Goal: Navigation & Orientation: Find specific page/section

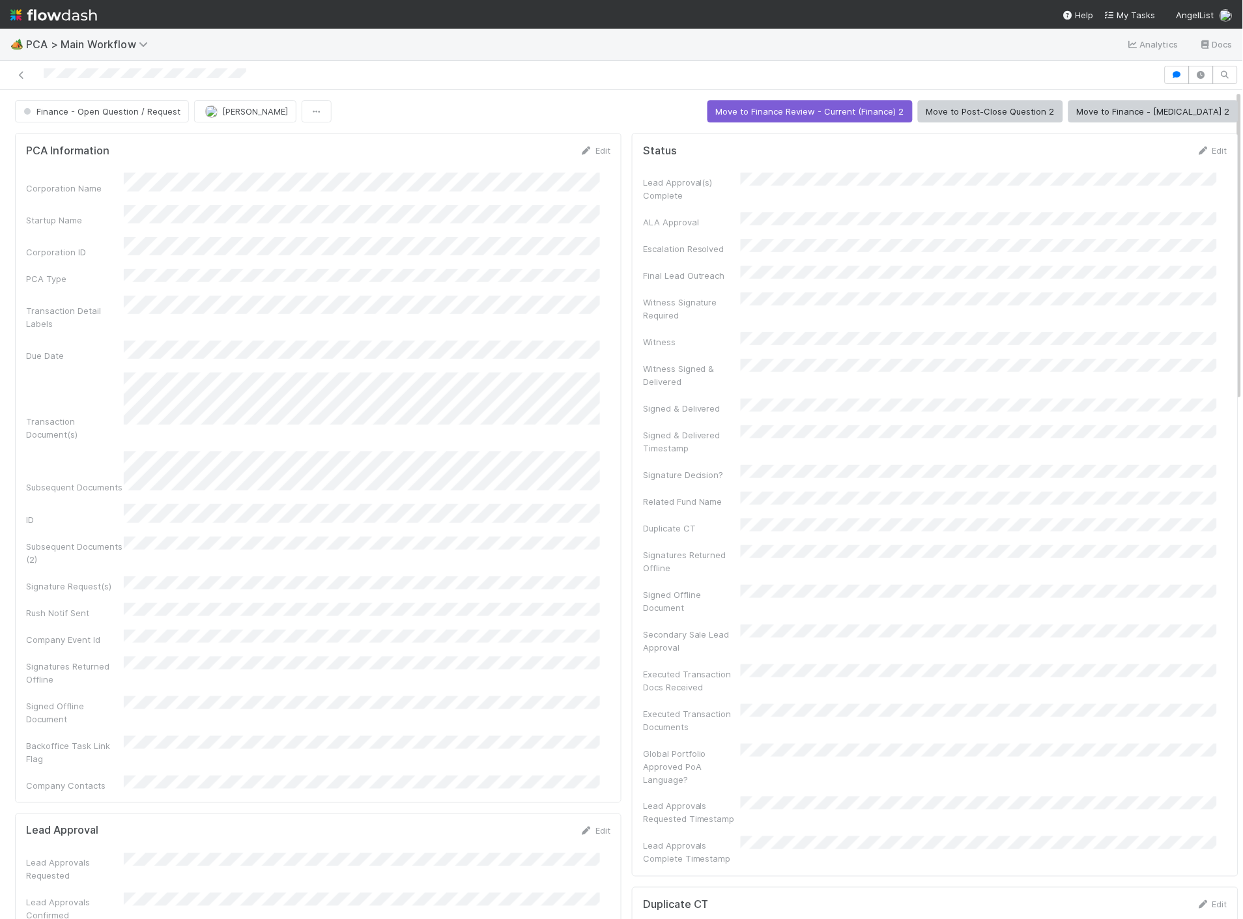
click at [63, 20] on img at bounding box center [53, 15] width 87 height 22
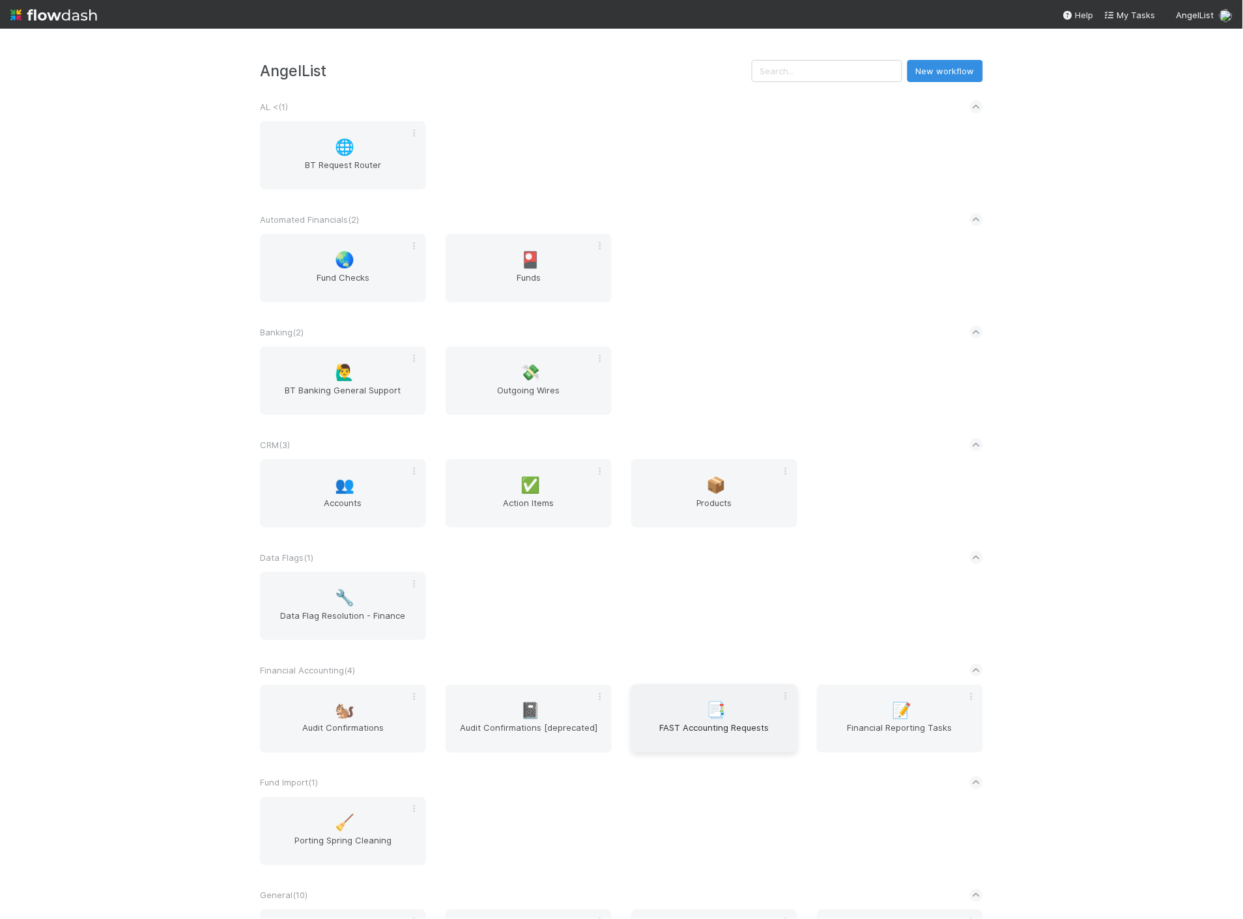
click at [745, 734] on span "FAST Accounting Requests" at bounding box center [714, 735] width 156 height 26
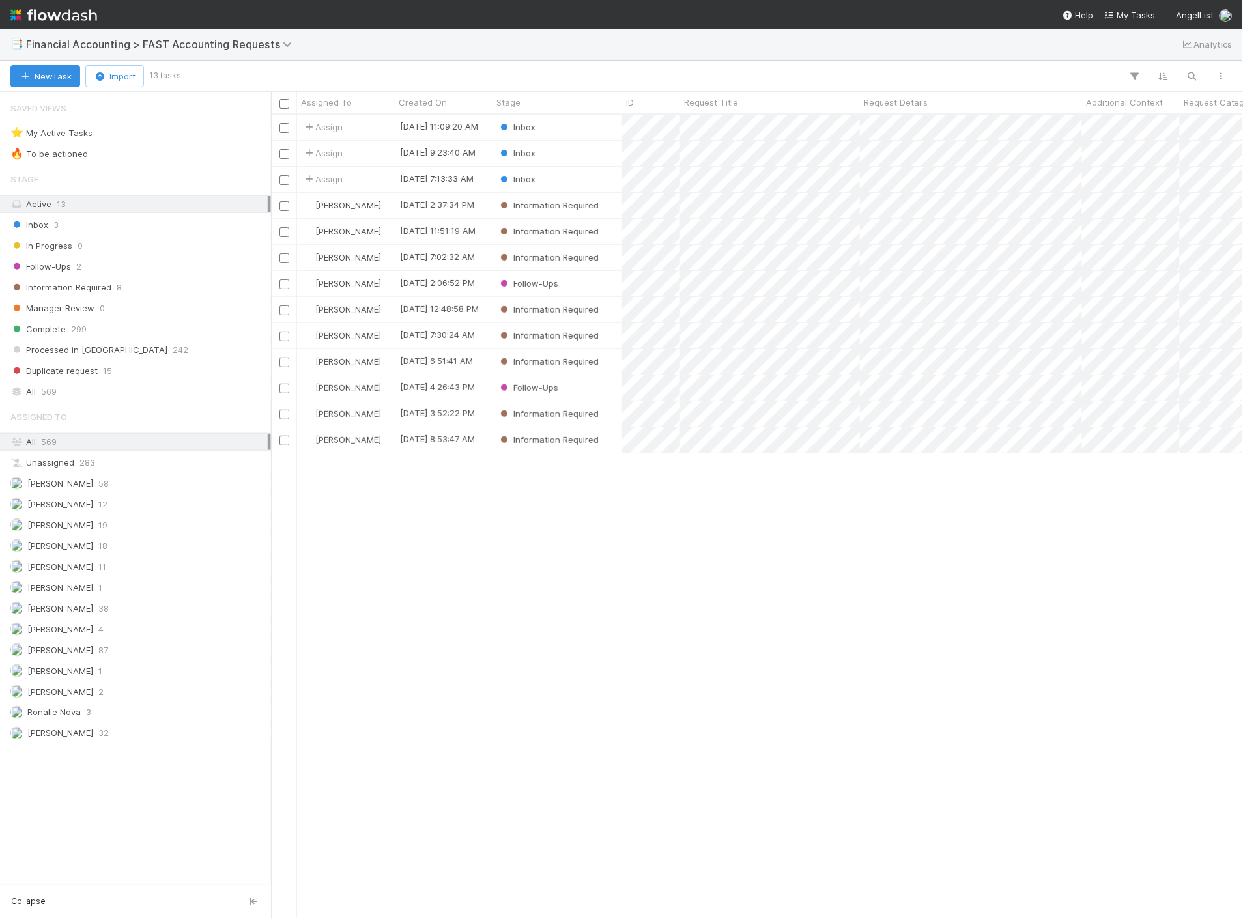
scroll to position [793, 961]
click at [600, 277] on div "Follow-Ups" at bounding box center [557, 283] width 130 height 25
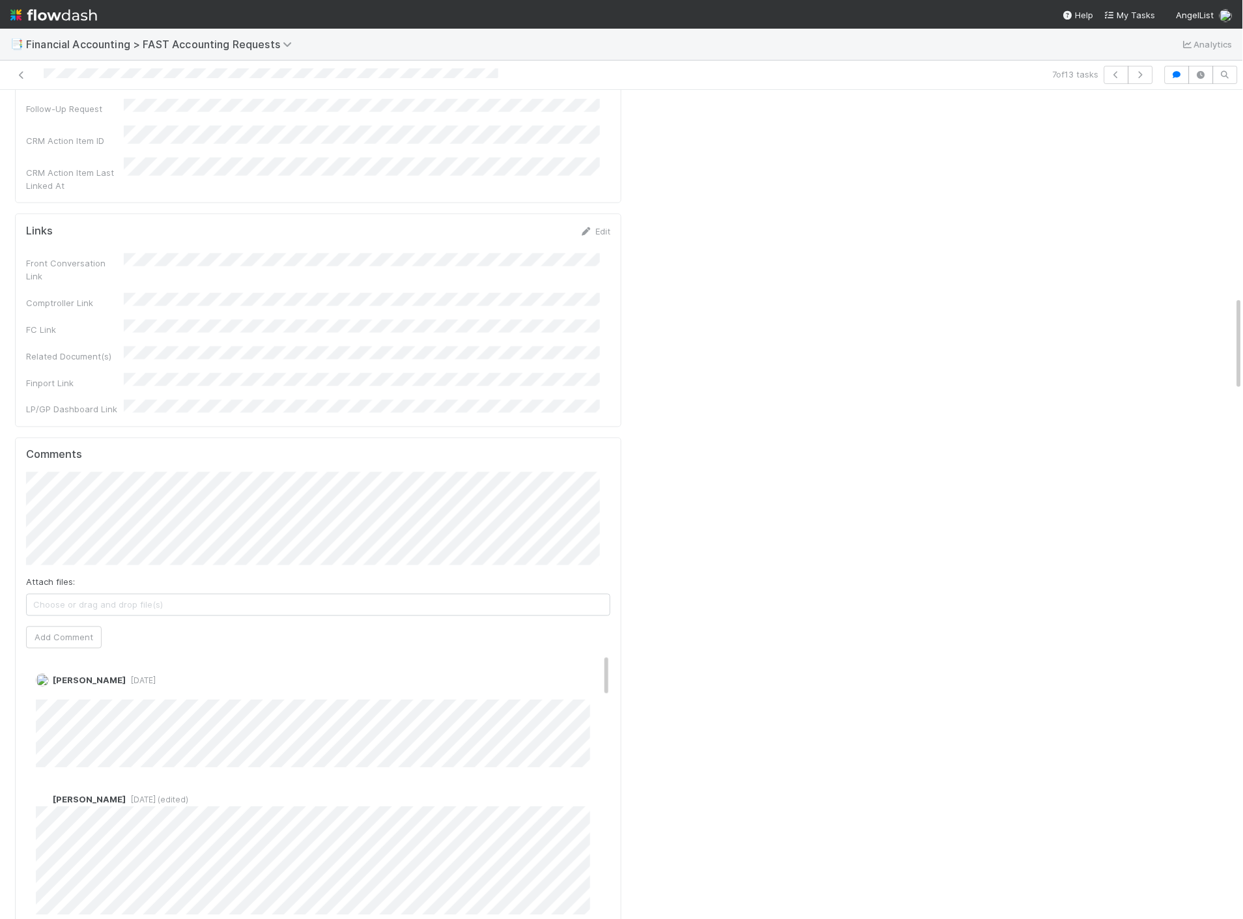
scroll to position [1809, 0]
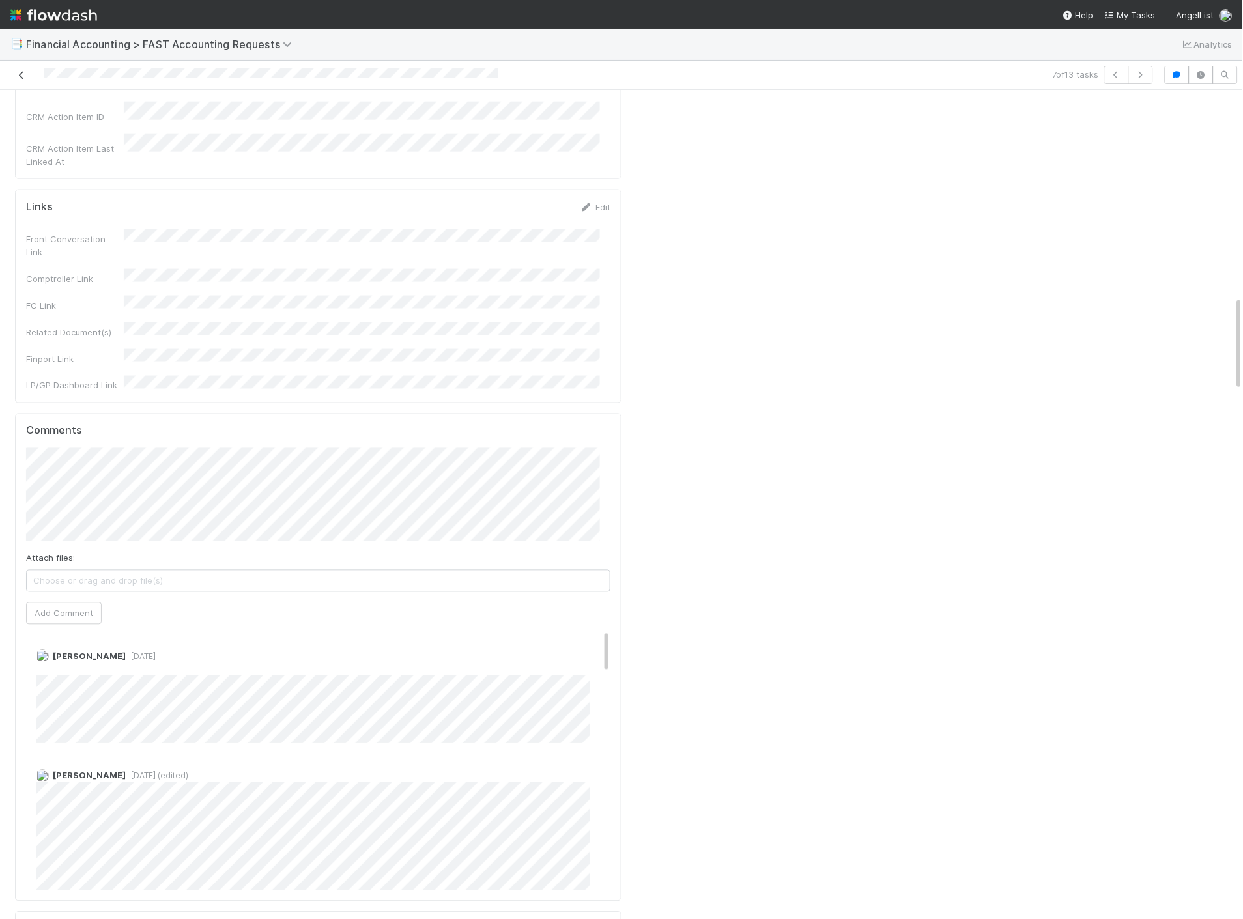
click at [22, 74] on icon at bounding box center [21, 75] width 13 height 8
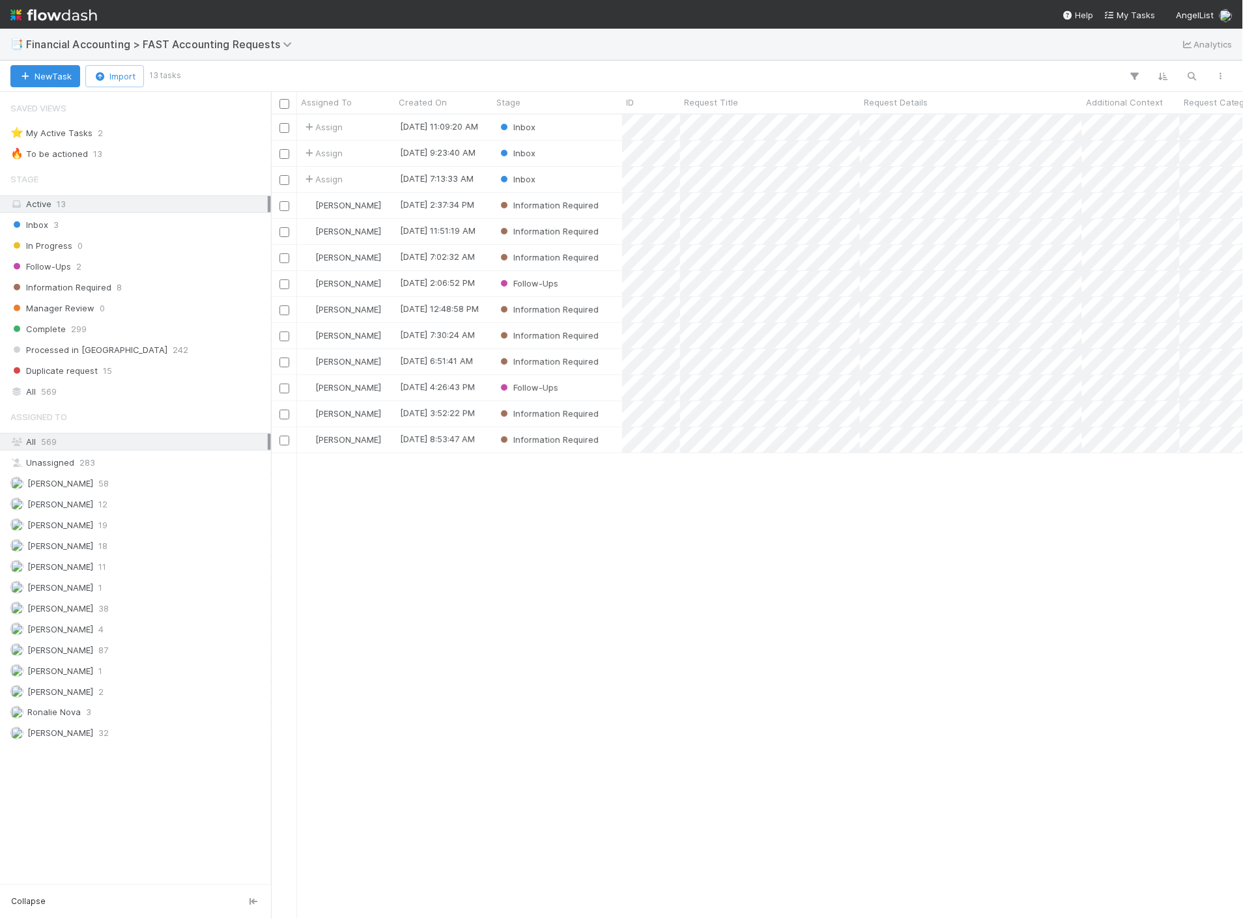
scroll to position [793, 961]
click at [53, 12] on img at bounding box center [53, 15] width 87 height 22
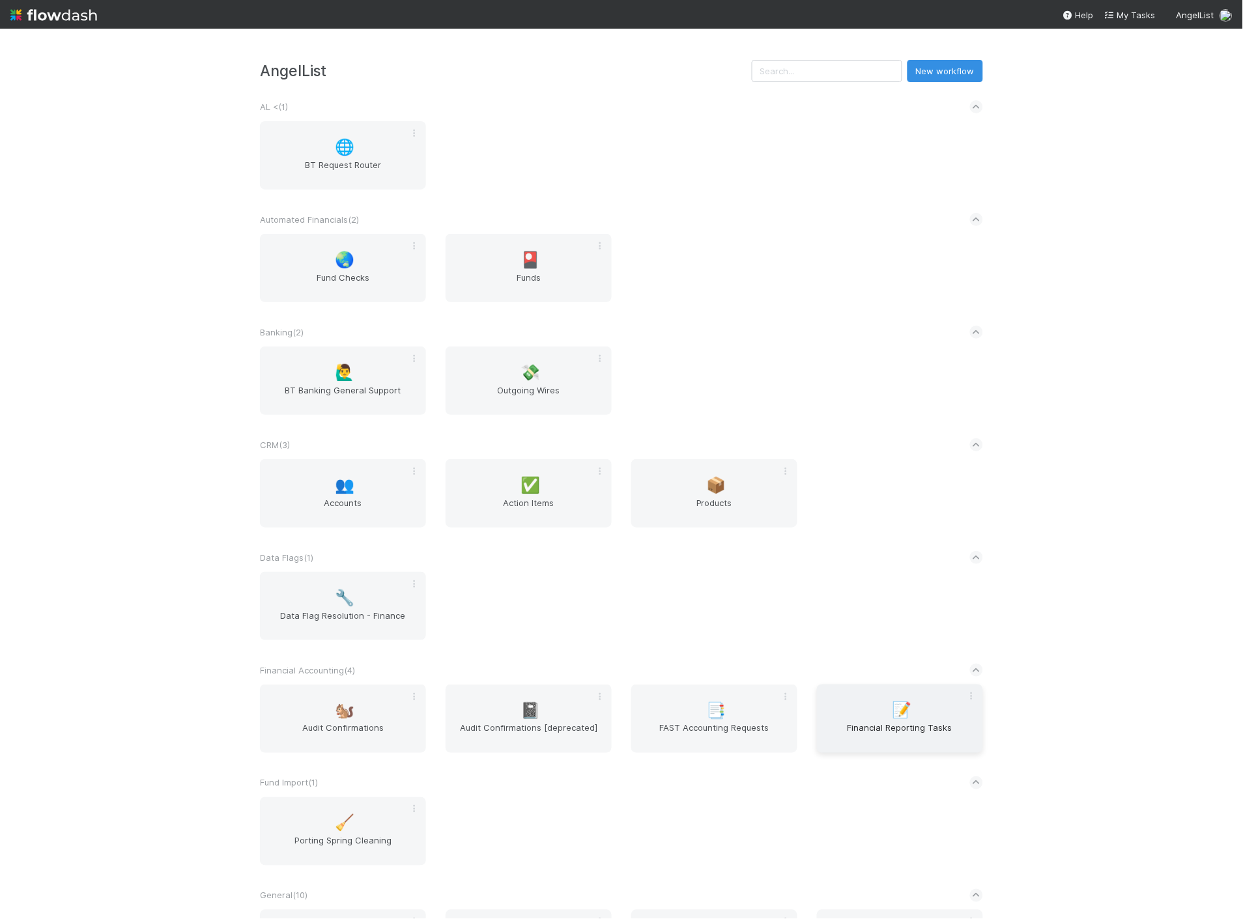
click at [837, 727] on span "Financial Reporting Tasks" at bounding box center [900, 735] width 156 height 26
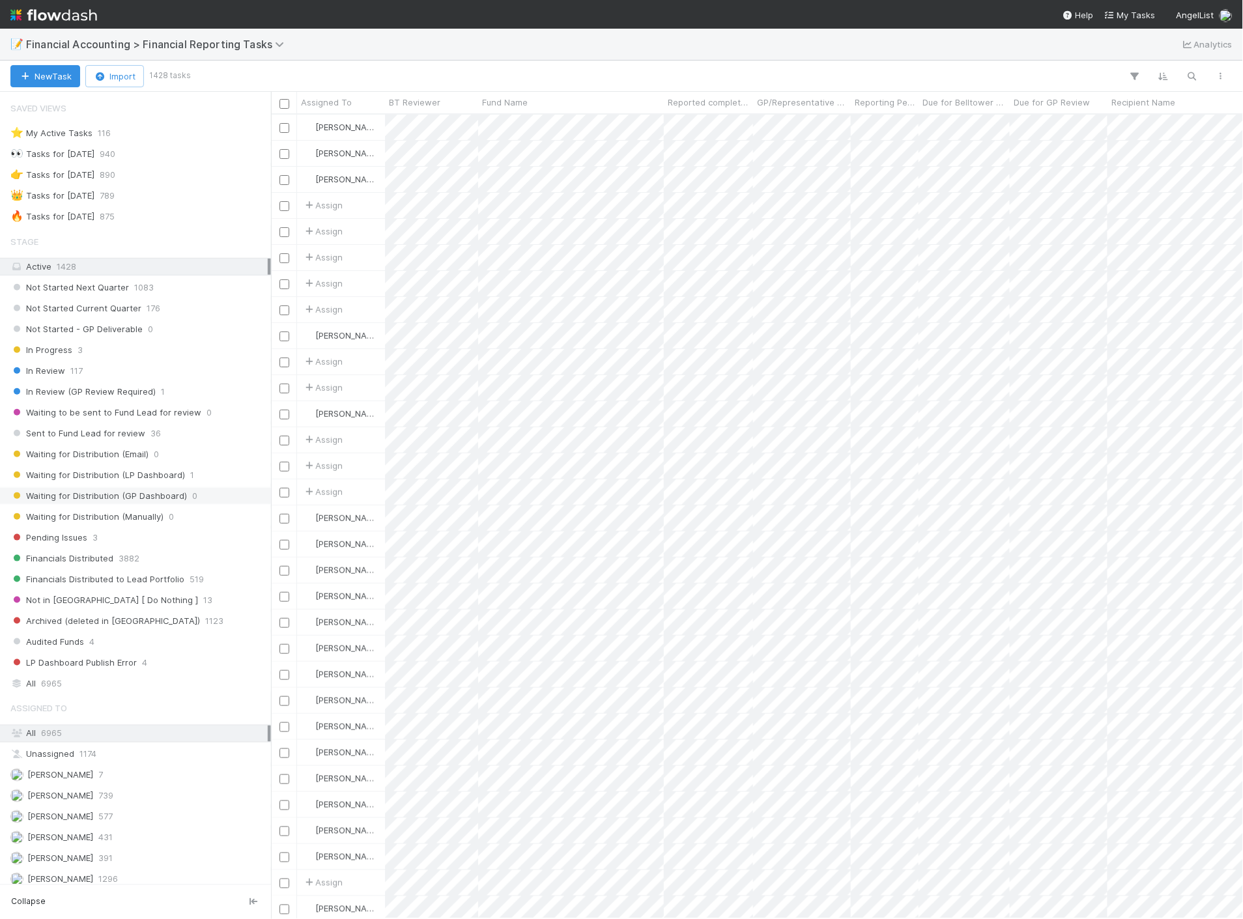
scroll to position [793, 961]
click at [70, 20] on img at bounding box center [53, 15] width 87 height 22
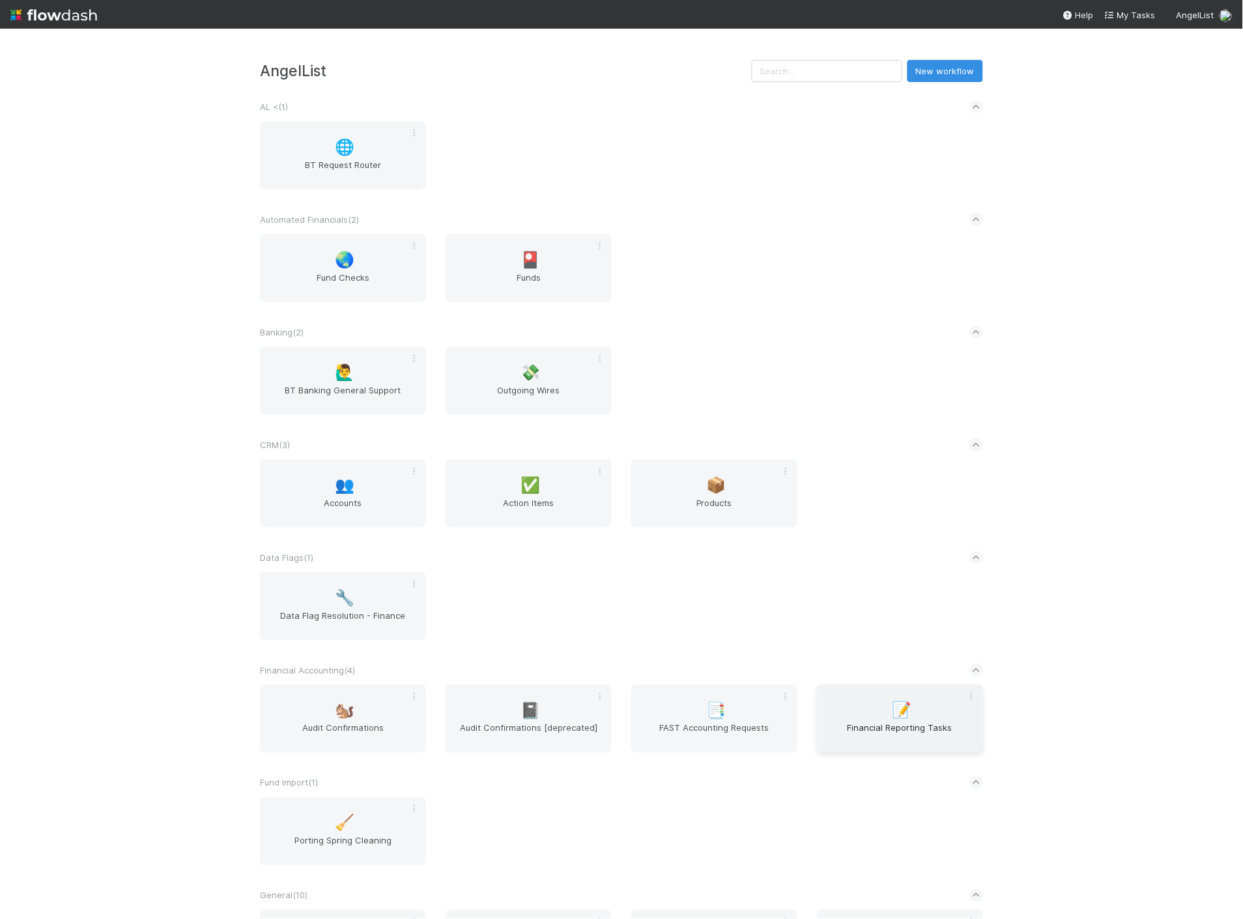
click at [851, 703] on div "📝 Financial Reporting Tasks" at bounding box center [900, 718] width 166 height 68
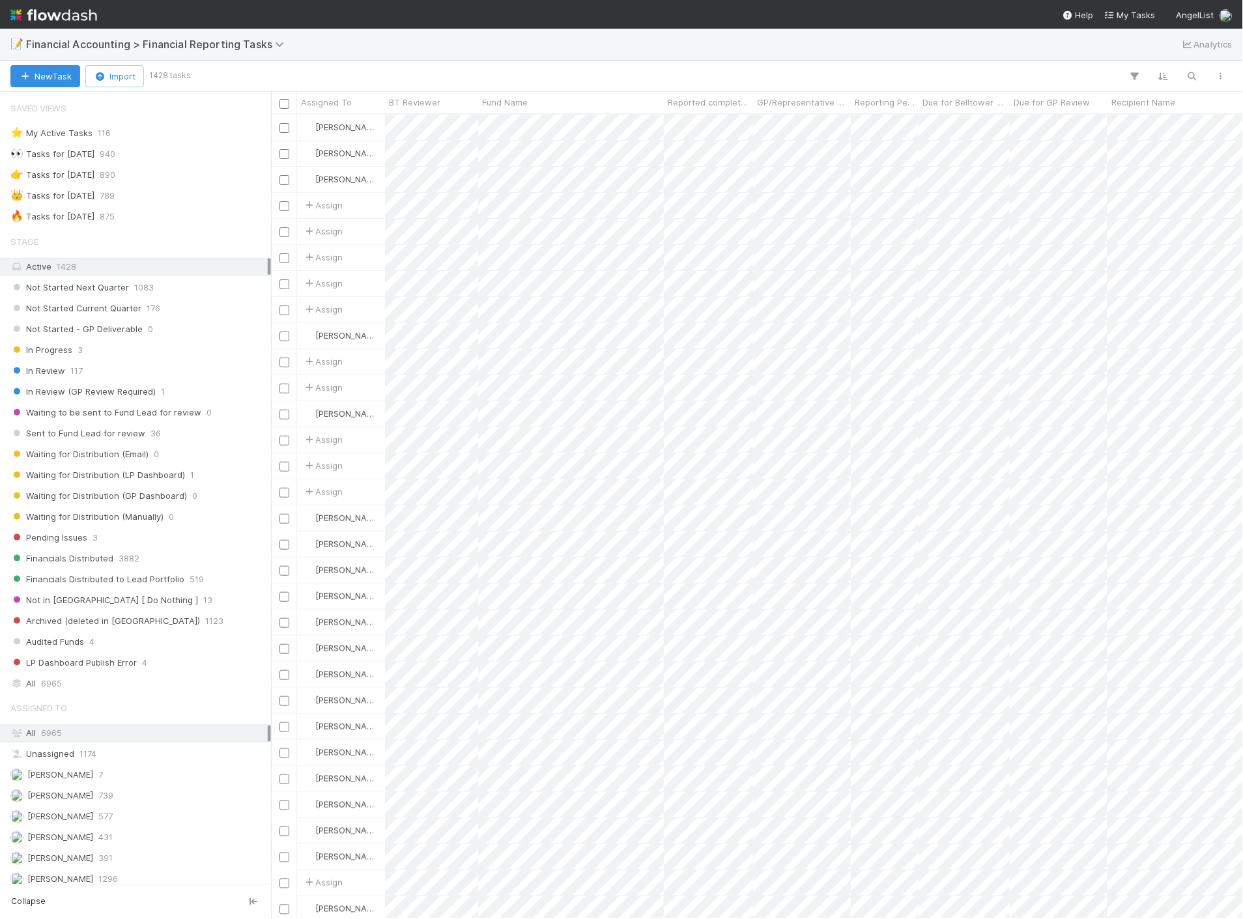
scroll to position [793, 961]
click at [66, 18] on img at bounding box center [53, 15] width 87 height 22
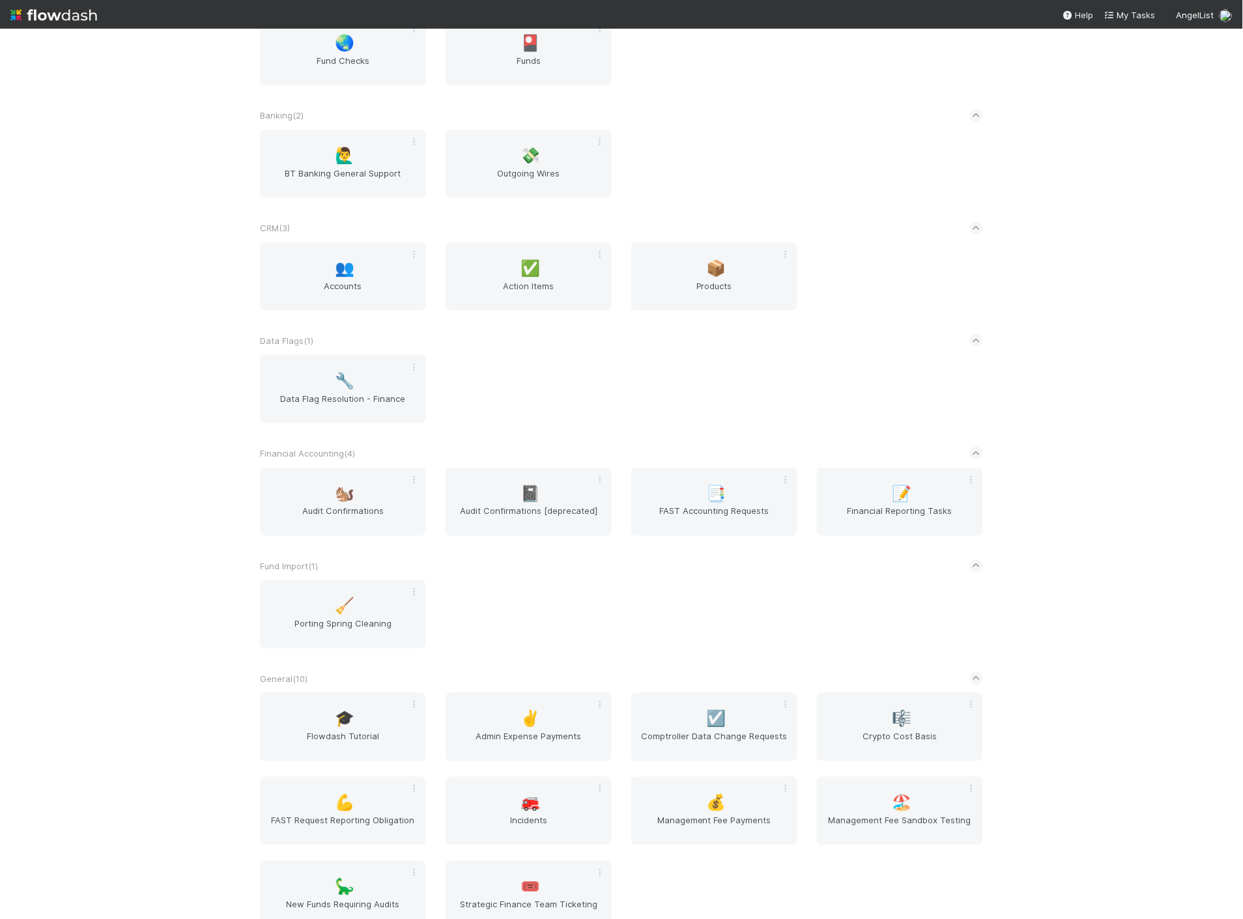
scroll to position [361, 0]
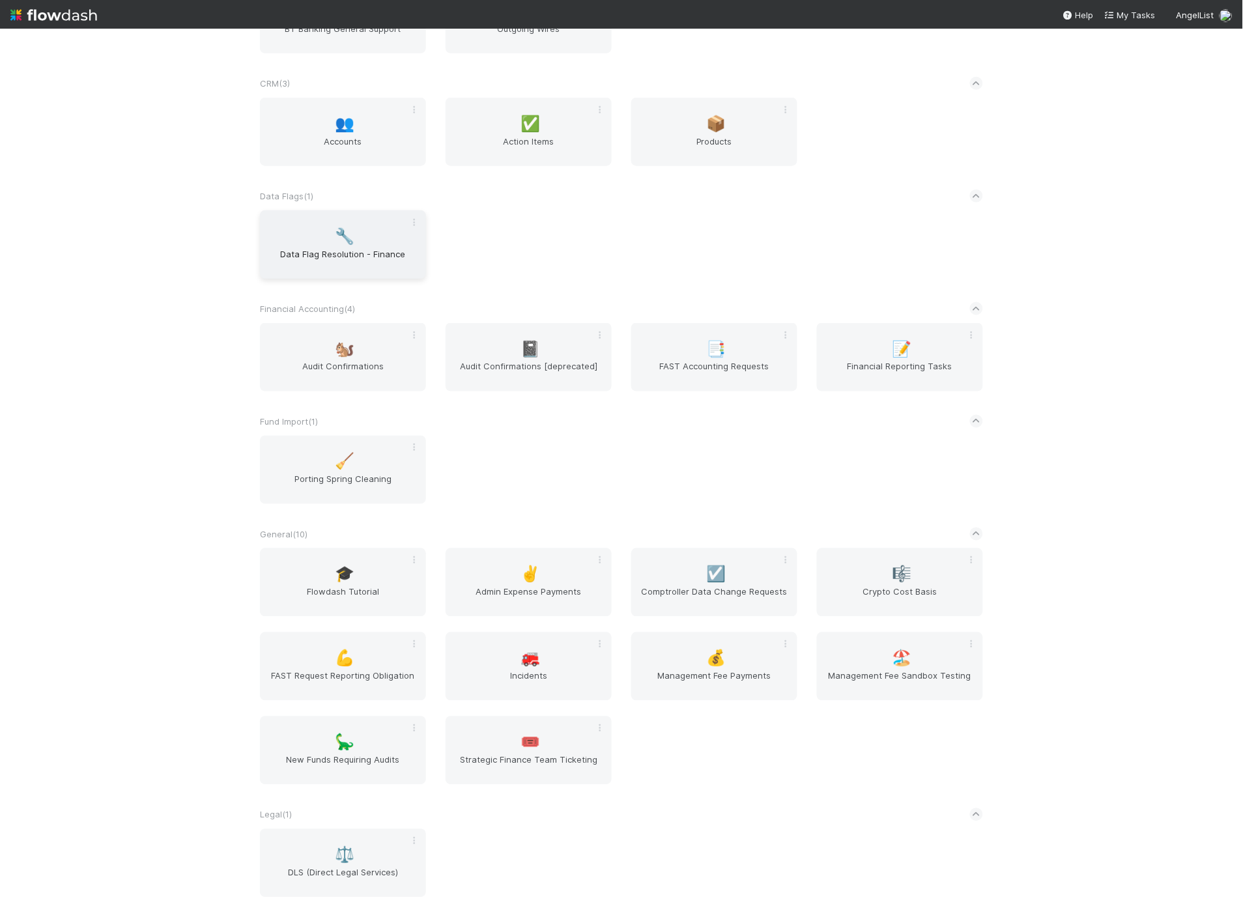
click at [353, 264] on span "Data Flag Resolution - Finance" at bounding box center [343, 260] width 156 height 26
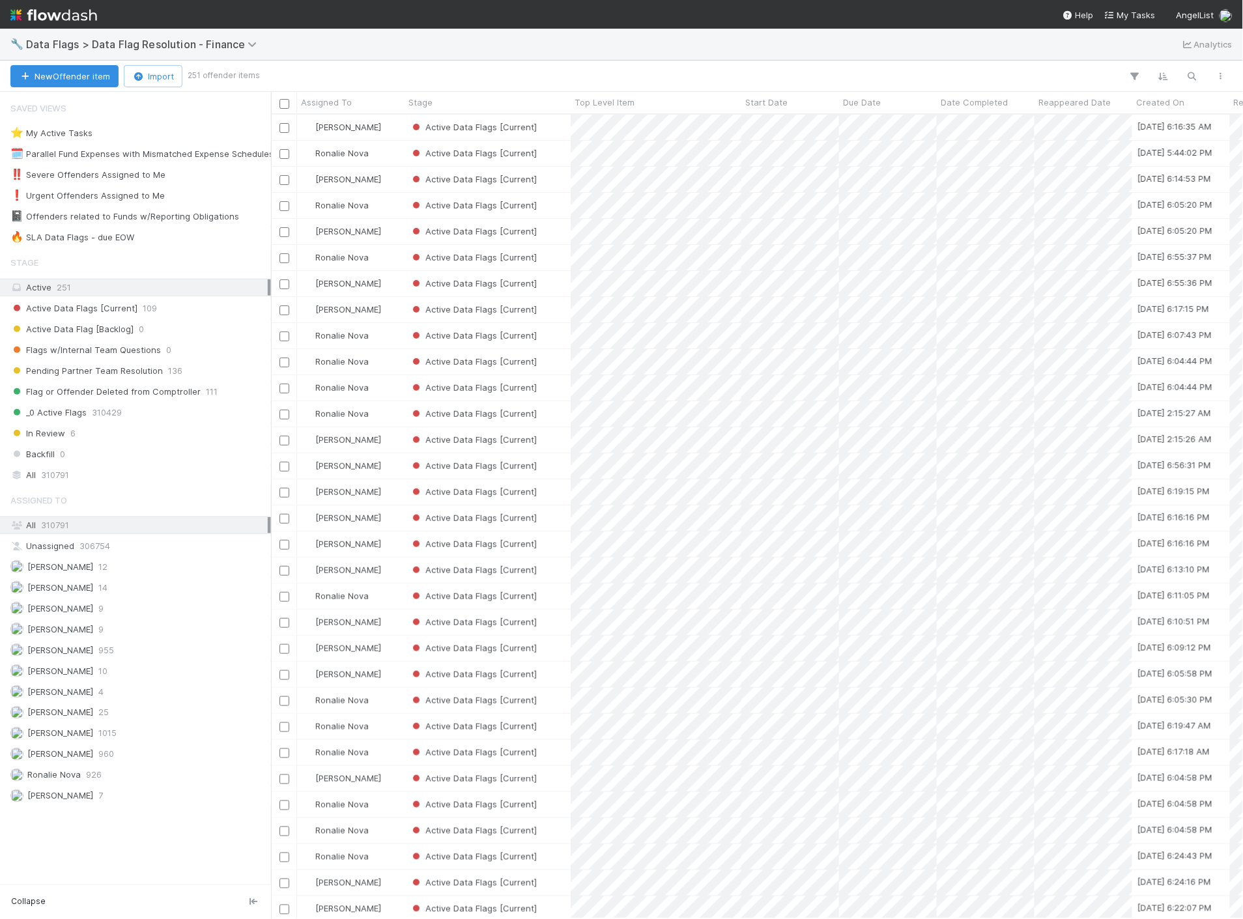
scroll to position [793, 961]
